Goal: Book appointment/travel/reservation

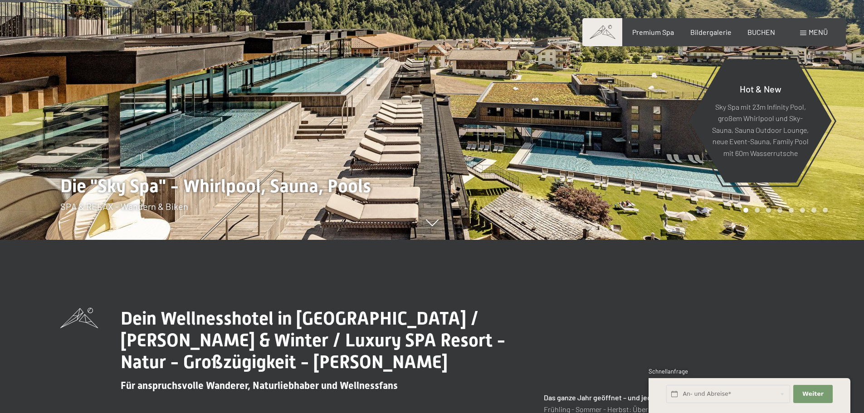
scroll to position [181, 0]
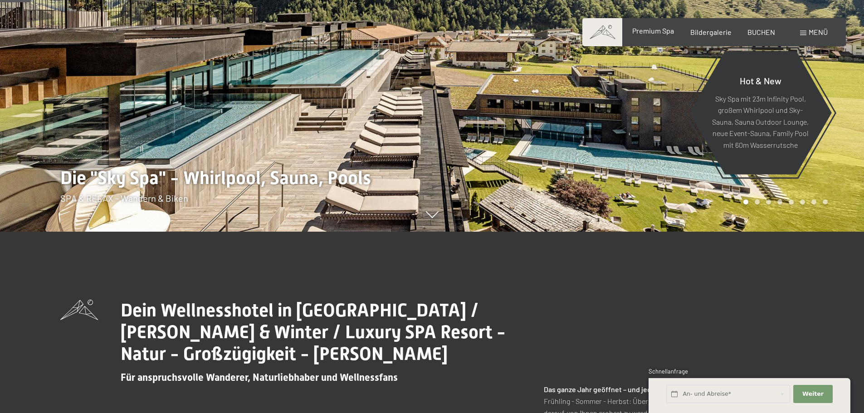
click at [663, 28] on span "Premium Spa" at bounding box center [653, 30] width 42 height 9
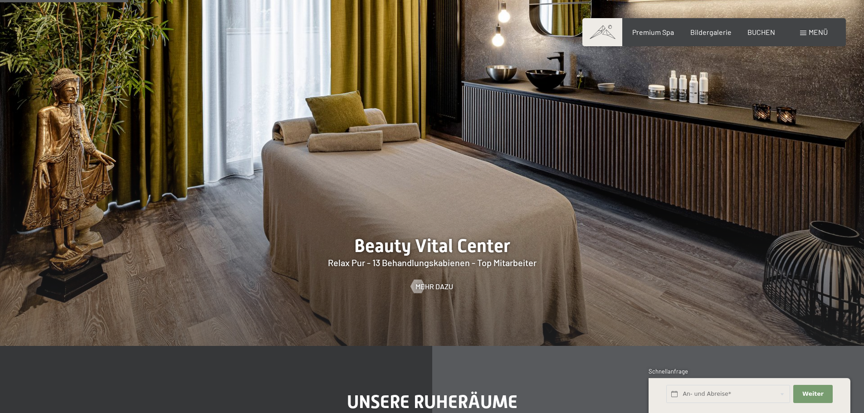
scroll to position [998, 0]
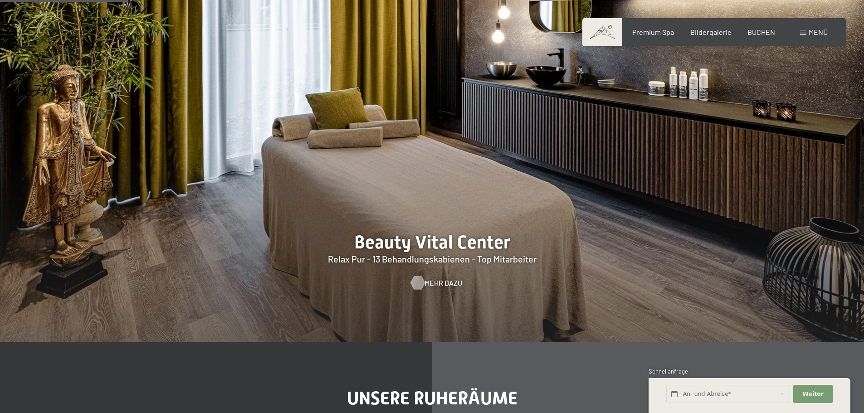
click at [436, 283] on span "Mehr dazu" at bounding box center [444, 283] width 38 height 10
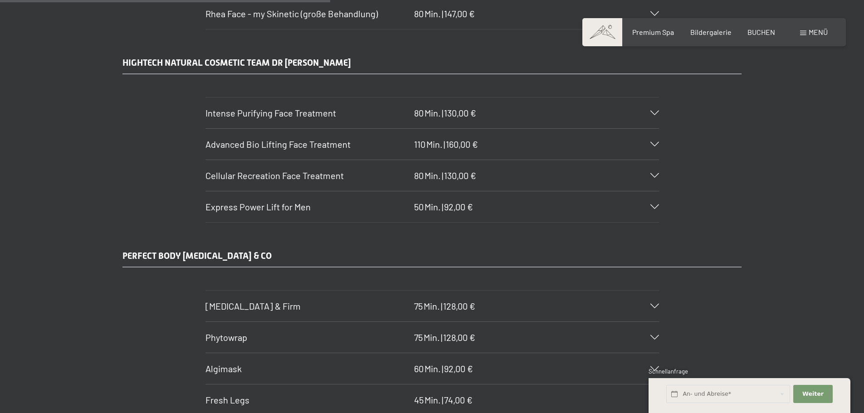
scroll to position [2904, 0]
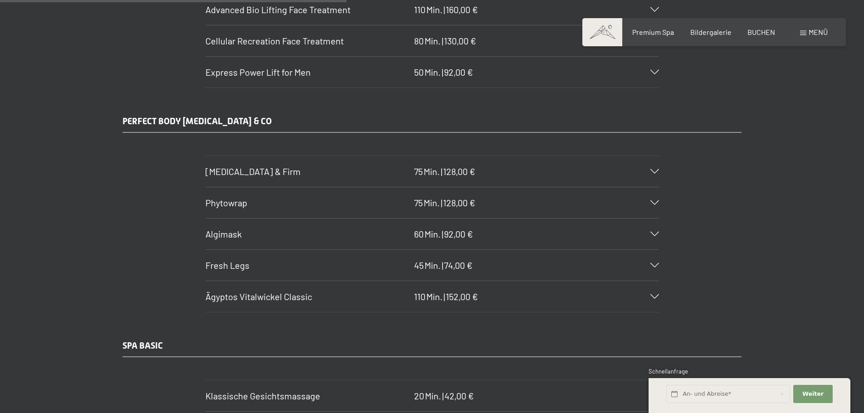
click at [654, 168] on div "Body Lift & Firm 75 Min. | 128,00 €" at bounding box center [433, 171] width 454 height 31
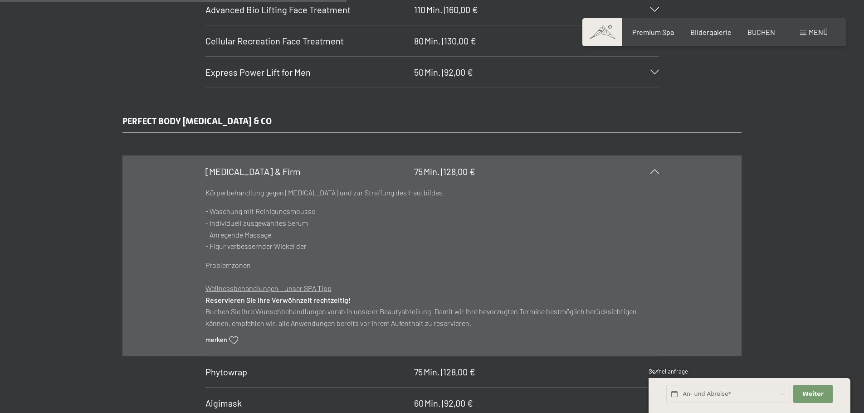
click at [656, 175] on div "Body Lift & Firm 75 Min. | 128,00 €" at bounding box center [433, 171] width 454 height 31
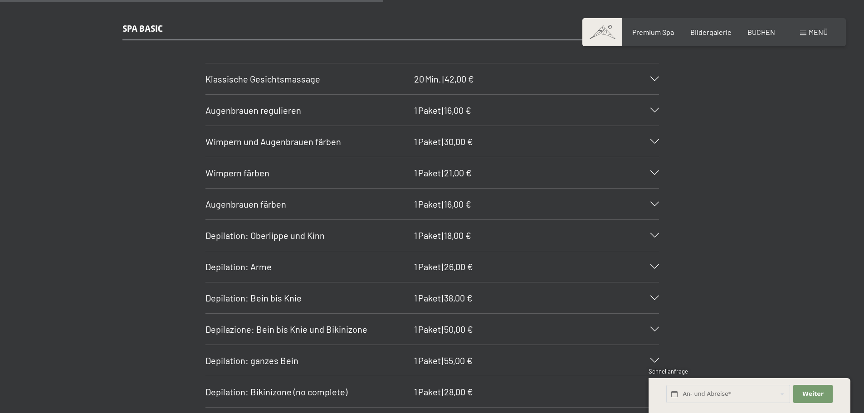
scroll to position [3221, 0]
click at [648, 106] on div "Augenbrauen regulieren 1 Paket | 16,00 €" at bounding box center [433, 109] width 454 height 31
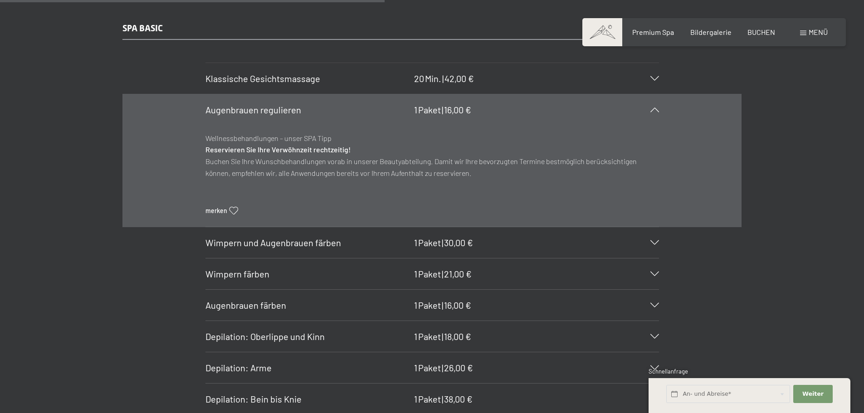
click at [648, 106] on div "Augenbrauen regulieren 1 Paket | 16,00 €" at bounding box center [433, 109] width 454 height 31
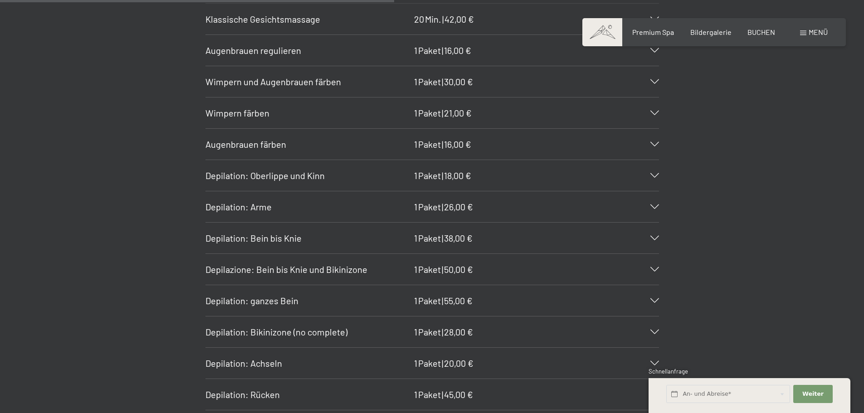
scroll to position [3312, 0]
